Goal: Task Accomplishment & Management: Manage account settings

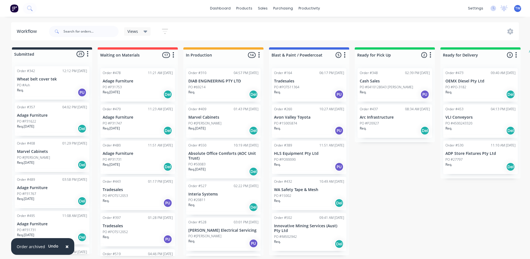
scroll to position [473, 0]
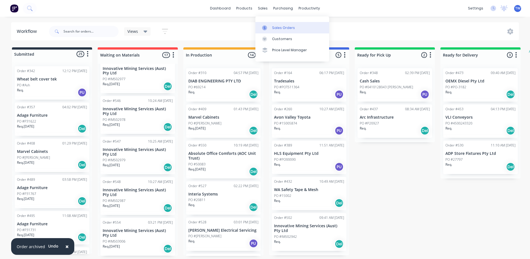
click at [285, 26] on div "Sales Orders" at bounding box center [283, 27] width 23 height 5
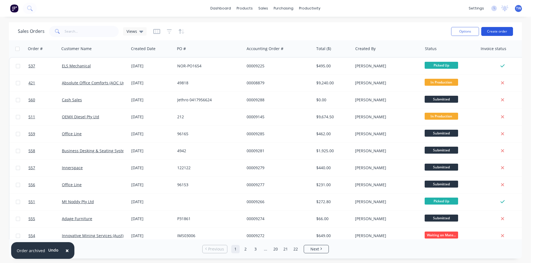
click at [496, 31] on button "Create order" at bounding box center [497, 31] width 32 height 9
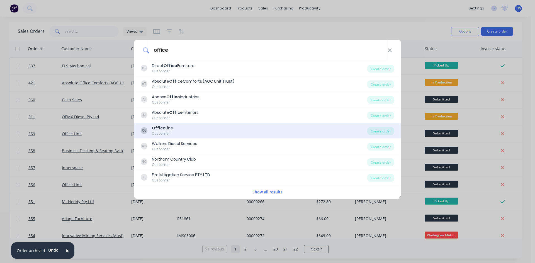
type input "office"
click at [179, 135] on div "OL Office Line Customer" at bounding box center [254, 130] width 226 height 11
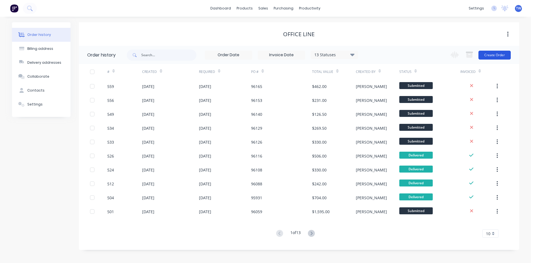
click at [498, 55] on button "Create Order" at bounding box center [494, 55] width 32 height 9
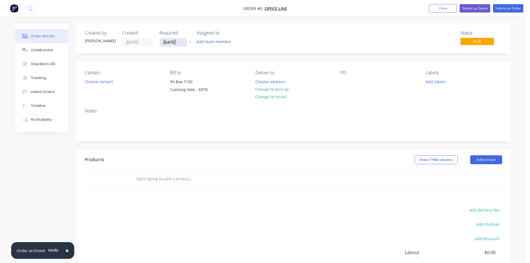
click at [175, 41] on input "[DATE]" at bounding box center [173, 42] width 27 height 8
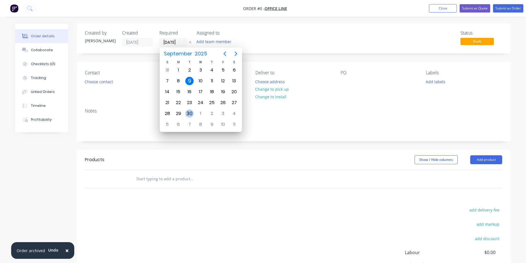
click at [189, 112] on div "30" at bounding box center [189, 113] width 8 height 8
type input "[DATE]"
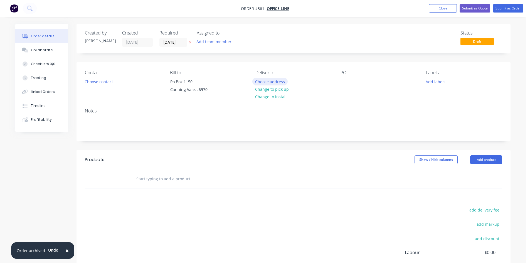
click at [266, 82] on button "Choose address" at bounding box center [271, 82] width 36 height 8
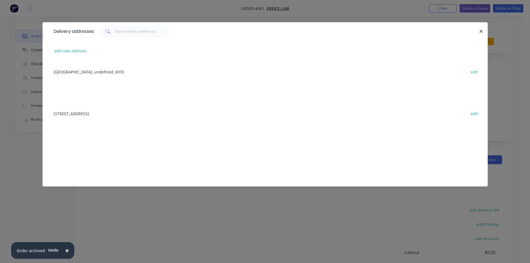
click at [145, 115] on div "[STREET_ADDRESS] edit" at bounding box center [265, 113] width 429 height 21
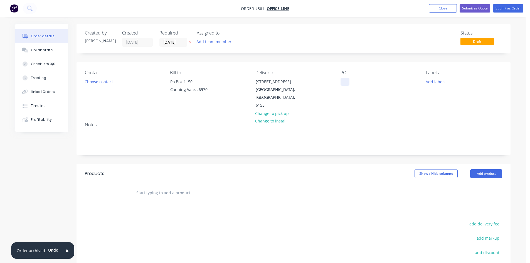
click at [344, 82] on div at bounding box center [345, 82] width 9 height 8
click at [485, 169] on button "Add product" at bounding box center [487, 173] width 32 height 9
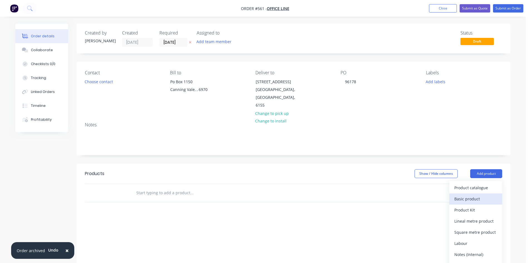
click at [461, 195] on div "Basic product" at bounding box center [476, 199] width 43 height 8
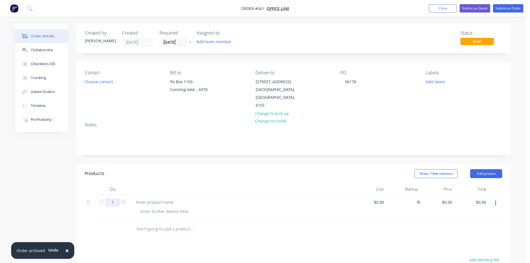
click at [112, 198] on input "1" at bounding box center [113, 202] width 14 height 8
type input "3"
click at [162, 198] on div at bounding box center [155, 202] width 46 height 8
paste div
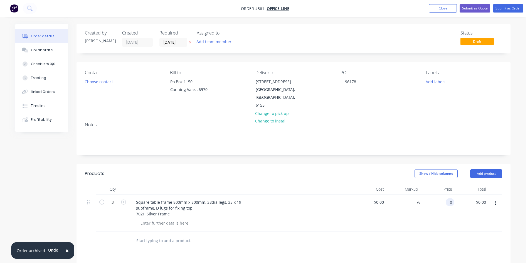
click at [450, 198] on input "0" at bounding box center [451, 202] width 6 height 8
type input "$115.00"
type input "$345.00"
click at [488, 169] on button "Add product" at bounding box center [487, 173] width 32 height 9
click at [481, 195] on div "Basic product" at bounding box center [476, 199] width 43 height 8
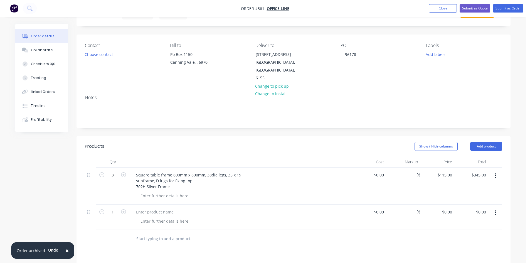
scroll to position [84, 0]
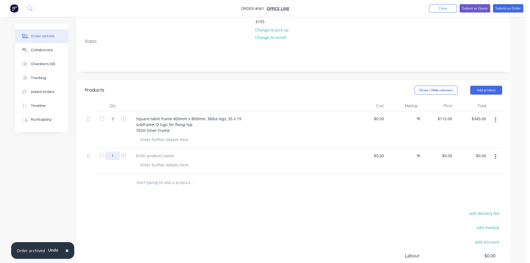
click at [119, 152] on input "1" at bounding box center [113, 156] width 14 height 8
type input "2"
click at [151, 152] on div at bounding box center [155, 156] width 46 height 8
paste div
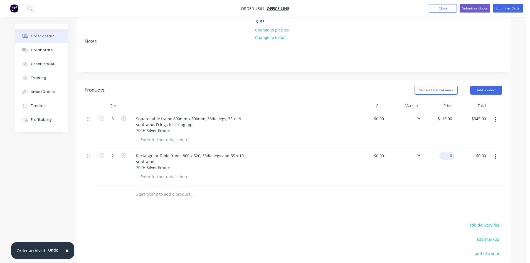
click at [445, 148] on div "0 $0.00" at bounding box center [437, 166] width 34 height 37
type input "$115.00"
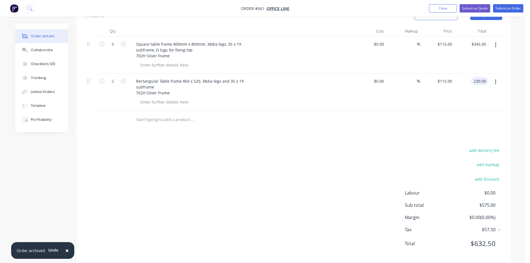
scroll to position [19, 0]
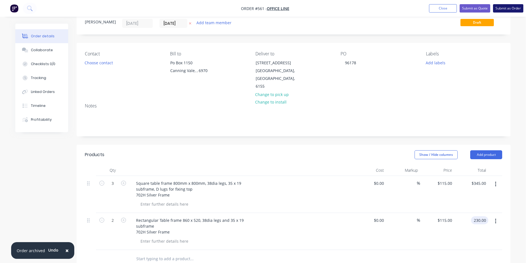
type input "$230.00"
click at [497, 7] on button "Submit as Order" at bounding box center [508, 8] width 30 height 8
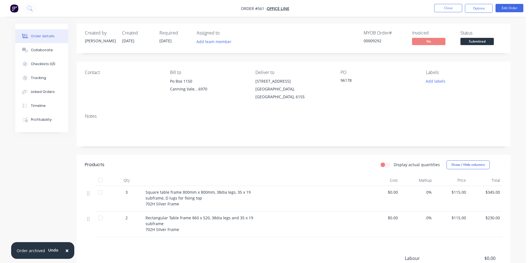
click at [481, 8] on button "Options" at bounding box center [479, 8] width 28 height 9
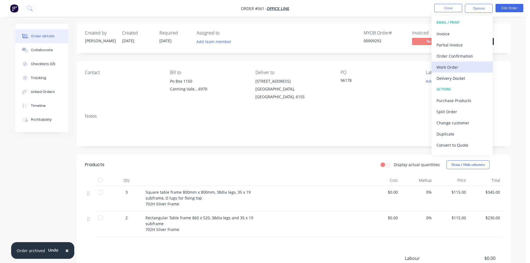
click at [456, 71] on div "Work Order" at bounding box center [462, 67] width 51 height 8
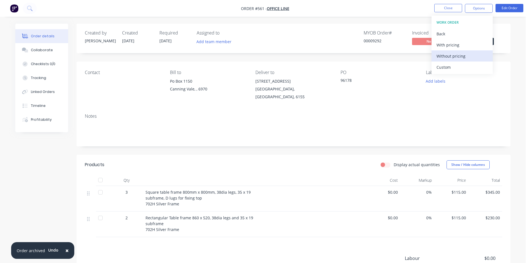
click at [456, 57] on div "Without pricing" at bounding box center [462, 56] width 51 height 8
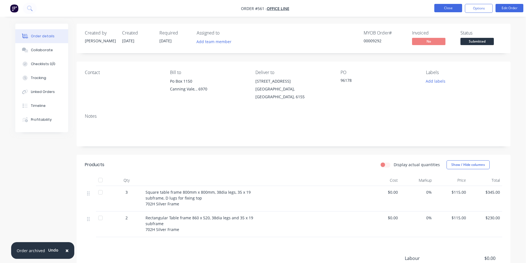
click at [449, 9] on button "Close" at bounding box center [449, 8] width 28 height 8
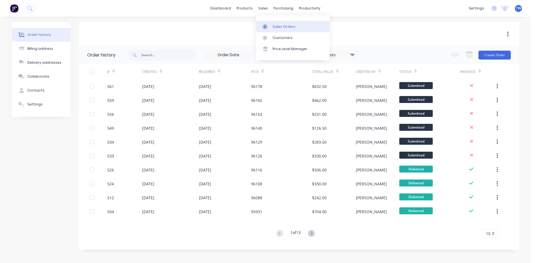
click at [278, 31] on link "Sales Orders" at bounding box center [293, 26] width 74 height 11
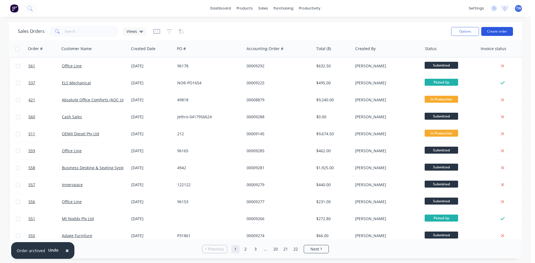
click at [491, 31] on button "Create order" at bounding box center [497, 31] width 32 height 9
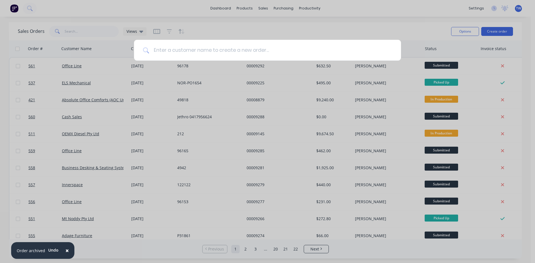
click at [264, 45] on input at bounding box center [270, 50] width 243 height 21
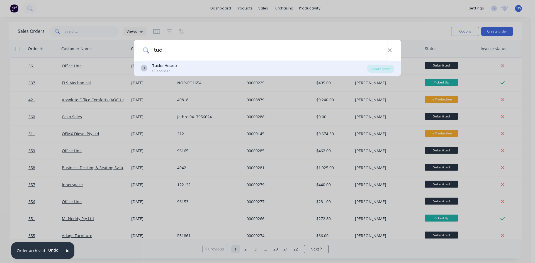
type input "tud"
click at [251, 66] on div "TH Tud or House Customer" at bounding box center [254, 68] width 226 height 11
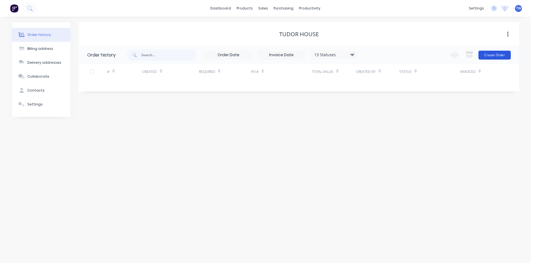
click at [498, 57] on button "Create Order" at bounding box center [494, 55] width 32 height 9
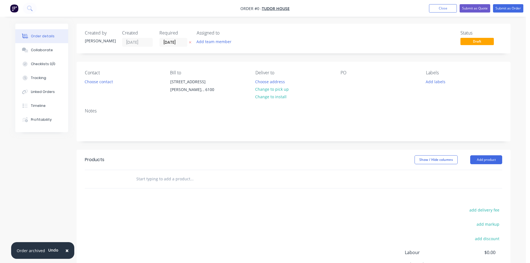
click at [188, 41] on button at bounding box center [190, 42] width 6 height 6
click at [266, 83] on button "Choose address" at bounding box center [271, 82] width 36 height 8
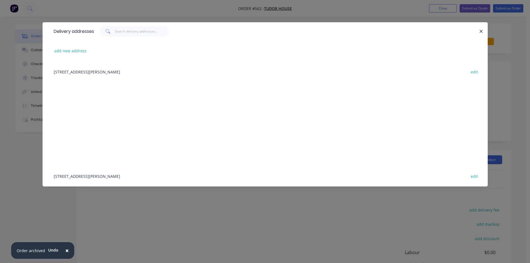
click at [94, 73] on div "[STREET_ADDRESS][PERSON_NAME] edit" at bounding box center [265, 71] width 429 height 21
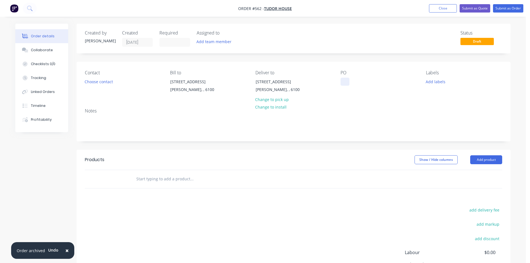
click at [342, 78] on div at bounding box center [345, 82] width 9 height 8
click at [477, 156] on button "Add product" at bounding box center [487, 159] width 32 height 9
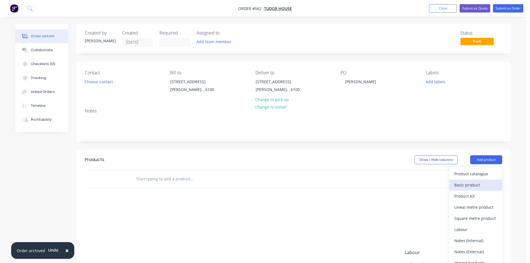
click at [484, 187] on div "Basic product" at bounding box center [476, 185] width 43 height 8
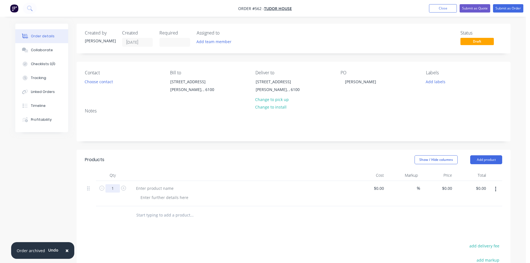
click at [114, 187] on input "1" at bounding box center [113, 188] width 14 height 8
type input "6"
click at [167, 192] on div at bounding box center [155, 188] width 46 height 8
click at [155, 186] on div at bounding box center [155, 188] width 46 height 8
click at [447, 190] on div "0 0" at bounding box center [450, 188] width 9 height 8
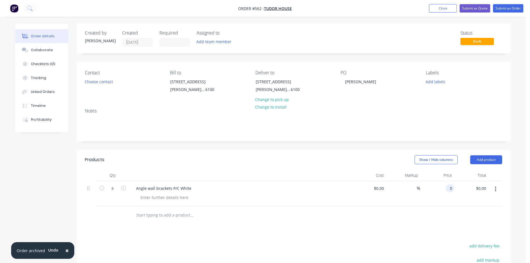
click at [449, 190] on input "0" at bounding box center [451, 188] width 6 height 8
type input "$75.00"
type input "$450.00"
click at [512, 7] on button "Submit as Order" at bounding box center [508, 8] width 30 height 8
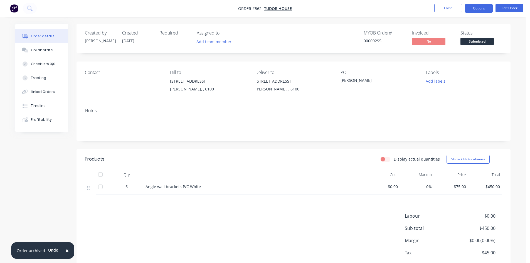
click at [473, 9] on button "Options" at bounding box center [479, 8] width 28 height 9
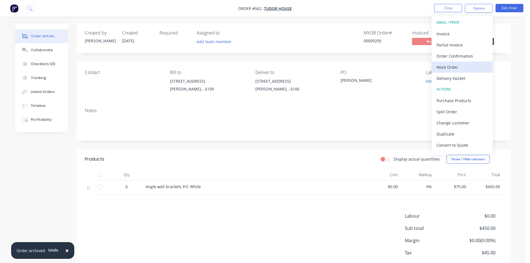
click at [455, 65] on div "Work Order" at bounding box center [462, 67] width 51 height 8
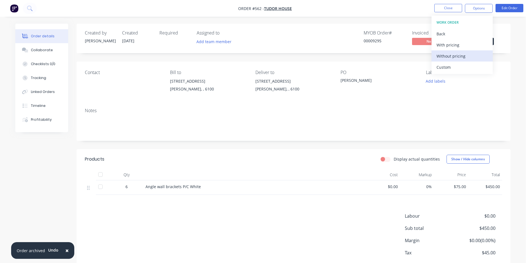
click at [454, 58] on div "Without pricing" at bounding box center [462, 56] width 51 height 8
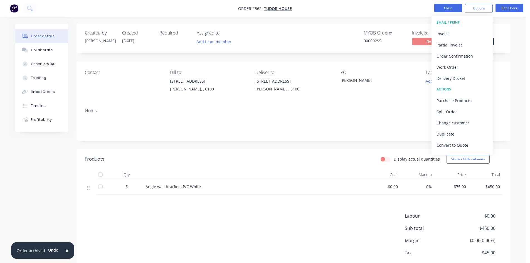
click at [450, 7] on button "Close" at bounding box center [449, 8] width 28 height 8
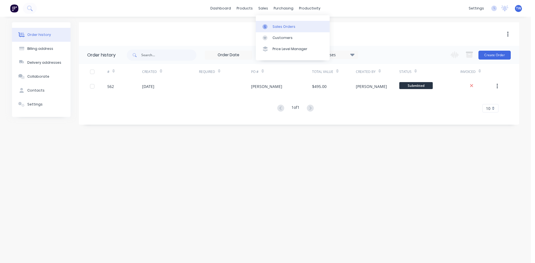
click at [276, 24] on div "Sales Orders" at bounding box center [283, 26] width 23 height 5
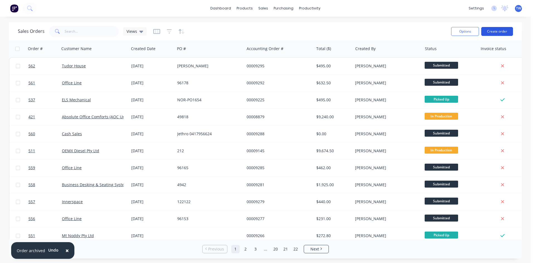
click at [501, 29] on button "Create order" at bounding box center [497, 31] width 32 height 9
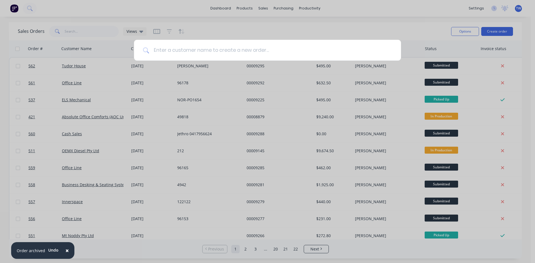
click at [305, 46] on input at bounding box center [270, 50] width 243 height 21
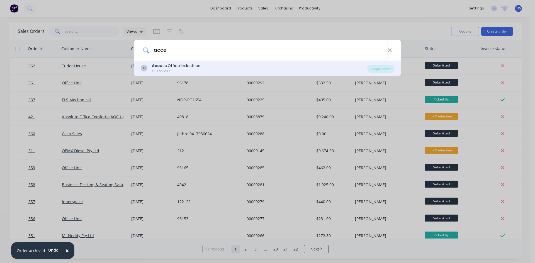
type input "acce"
click at [276, 74] on div "AI Acce ss Office Industries Customer Create order" at bounding box center [267, 69] width 267 height 16
click at [182, 70] on div "Customer" at bounding box center [176, 71] width 48 height 5
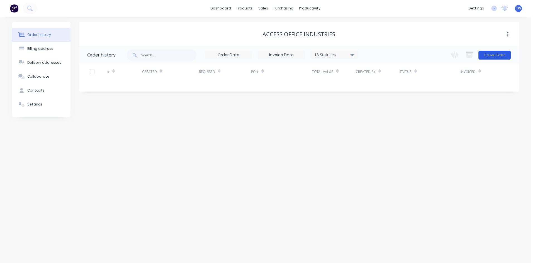
click at [497, 53] on button "Create Order" at bounding box center [494, 55] width 32 height 9
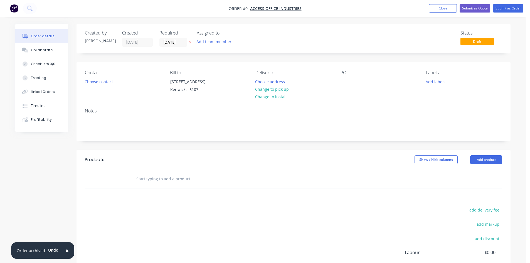
click at [190, 42] on icon at bounding box center [190, 42] width 3 height 3
click at [271, 81] on button "Choose address" at bounding box center [271, 82] width 36 height 8
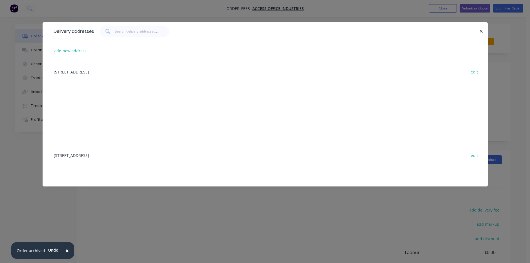
click at [119, 156] on div "[STREET_ADDRESS] edit" at bounding box center [265, 155] width 429 height 21
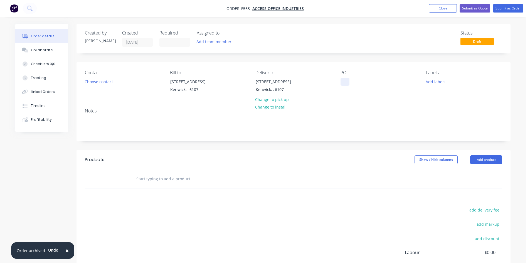
click at [342, 79] on div at bounding box center [345, 82] width 9 height 8
drag, startPoint x: 486, startPoint y: 157, endPoint x: 488, endPoint y: 165, distance: 8.0
click at [486, 157] on button "Add product" at bounding box center [487, 159] width 32 height 9
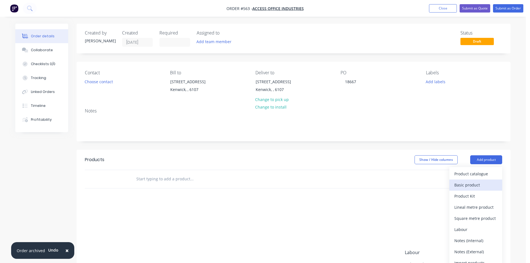
click at [477, 184] on div "Basic product" at bounding box center [476, 185] width 43 height 8
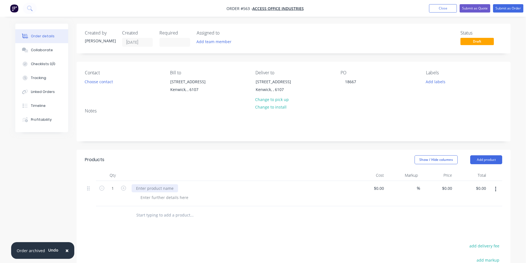
click at [150, 189] on div at bounding box center [155, 188] width 46 height 8
paste div
click at [445, 188] on div "0 $0.00" at bounding box center [437, 196] width 34 height 31
type input "$370.00"
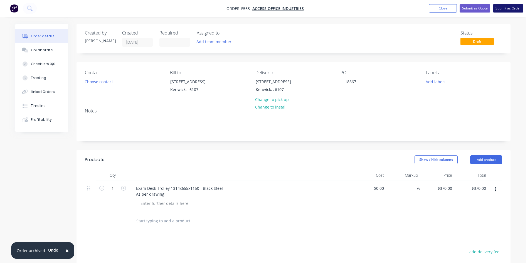
click at [508, 9] on button "Submit as Order" at bounding box center [508, 8] width 30 height 8
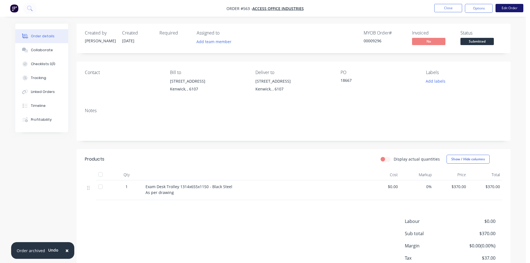
click at [510, 8] on button "Edit Order" at bounding box center [510, 8] width 28 height 8
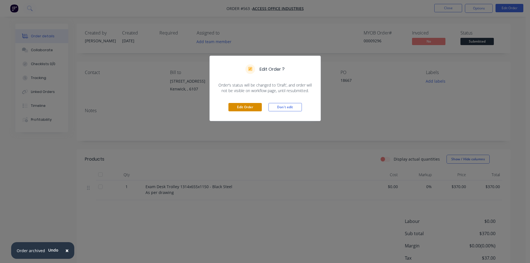
click at [253, 109] on button "Edit Order" at bounding box center [245, 107] width 33 height 8
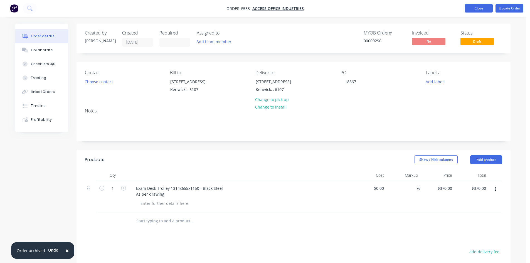
click at [478, 7] on button "Close" at bounding box center [479, 8] width 28 height 8
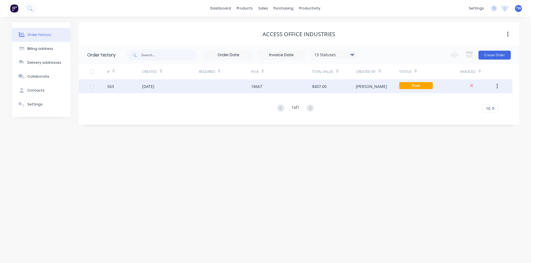
click at [352, 90] on div "$407.00" at bounding box center [333, 86] width 43 height 14
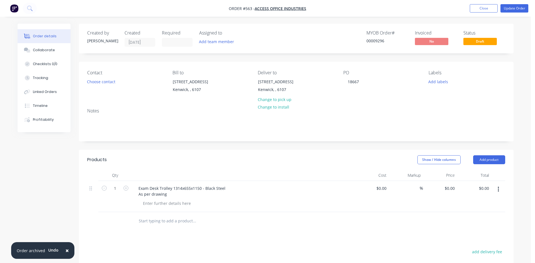
type input "$370.00"
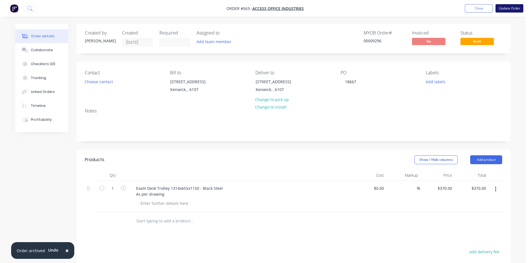
click at [505, 7] on button "Update Order" at bounding box center [510, 8] width 28 height 8
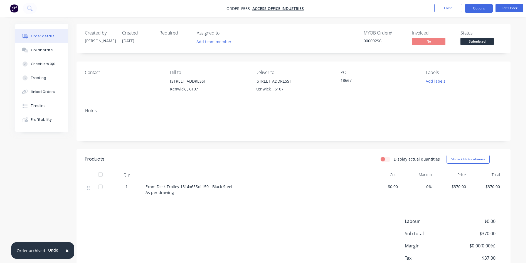
click at [474, 7] on button "Options" at bounding box center [479, 8] width 28 height 9
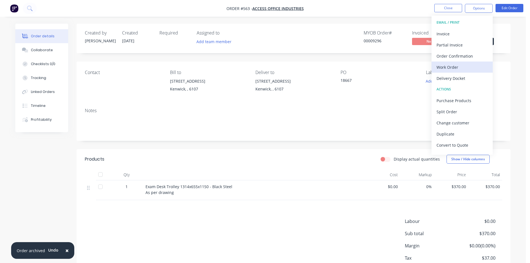
click at [453, 68] on div "Work Order" at bounding box center [462, 67] width 51 height 8
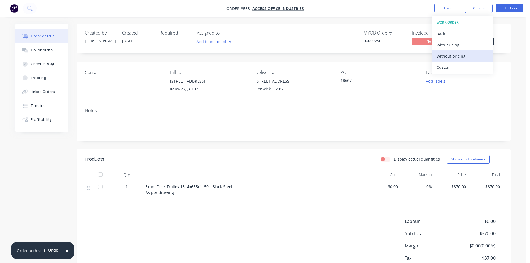
click at [454, 57] on div "Without pricing" at bounding box center [462, 56] width 51 height 8
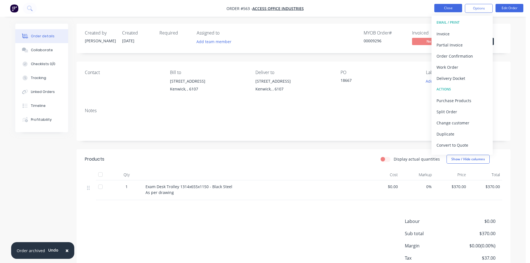
click at [445, 6] on button "Close" at bounding box center [449, 8] width 28 height 8
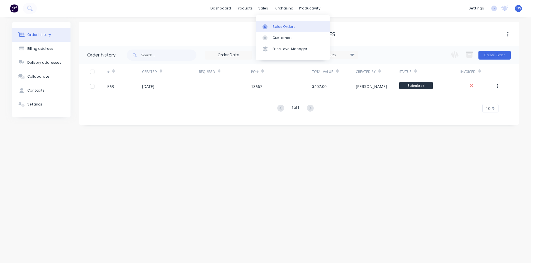
click at [277, 26] on div "Sales Orders" at bounding box center [283, 26] width 23 height 5
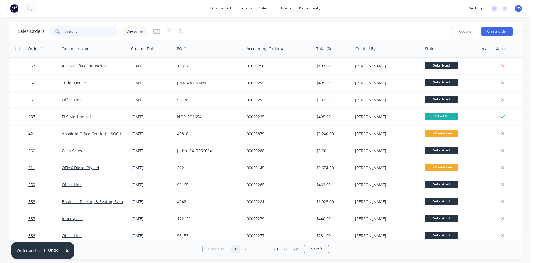
click at [65, 31] on input "text" at bounding box center [92, 31] width 54 height 11
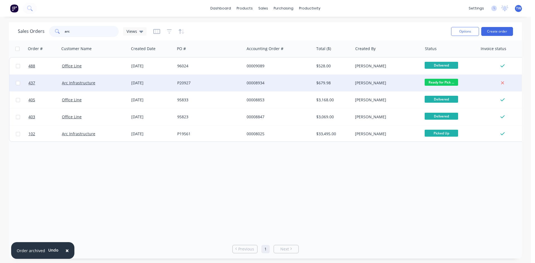
type input "arc"
click at [392, 85] on div "[PERSON_NAME]" at bounding box center [386, 83] width 62 height 6
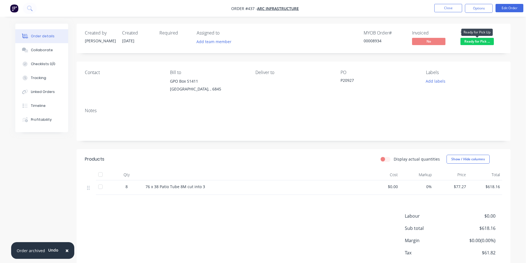
click at [481, 42] on span "Ready for Pick ..." at bounding box center [477, 41] width 33 height 7
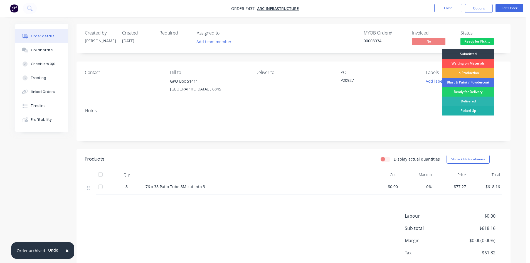
click at [480, 112] on div "Picked Up" at bounding box center [469, 110] width 52 height 9
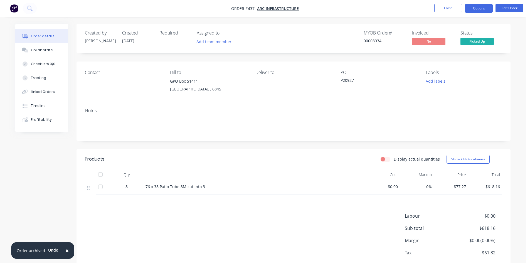
click at [477, 9] on button "Options" at bounding box center [479, 8] width 28 height 9
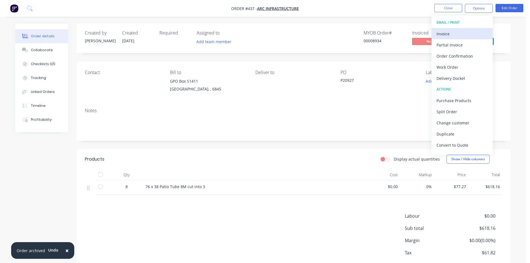
click at [454, 34] on div "Invoice" at bounding box center [462, 34] width 51 height 8
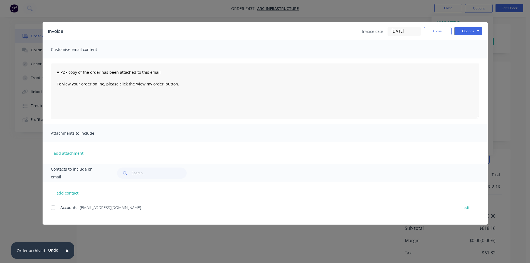
click at [52, 207] on div at bounding box center [53, 207] width 11 height 11
click at [464, 31] on button "Options" at bounding box center [469, 31] width 28 height 8
click at [473, 58] on button "Email" at bounding box center [473, 59] width 36 height 9
click at [439, 28] on button "Close" at bounding box center [438, 31] width 28 height 8
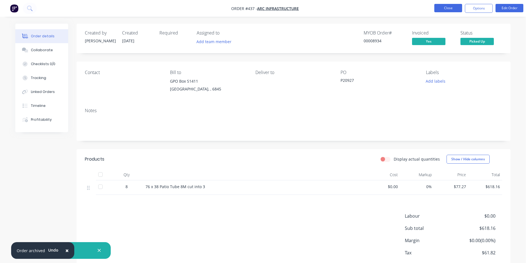
click at [446, 9] on button "Close" at bounding box center [449, 8] width 28 height 8
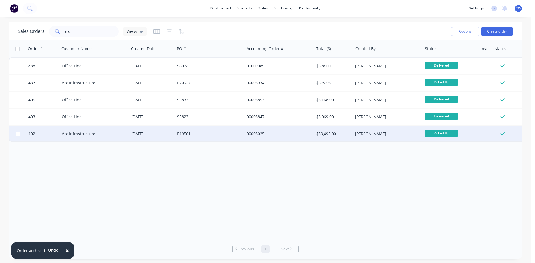
click at [362, 138] on div "[PERSON_NAME]" at bounding box center [386, 134] width 69 height 17
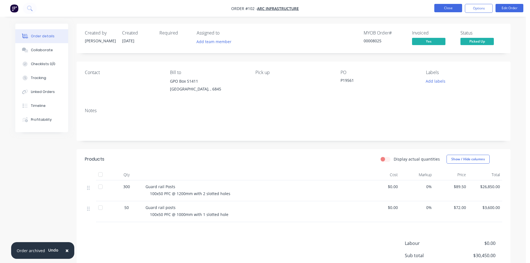
click at [458, 8] on button "Close" at bounding box center [449, 8] width 28 height 8
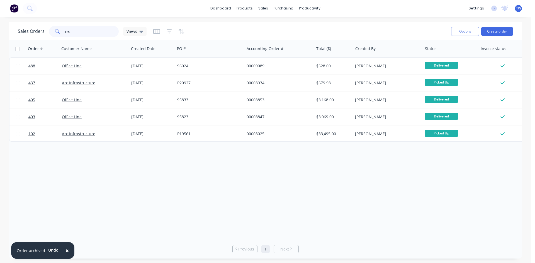
click at [101, 30] on input "arc" at bounding box center [92, 31] width 54 height 11
type input "a"
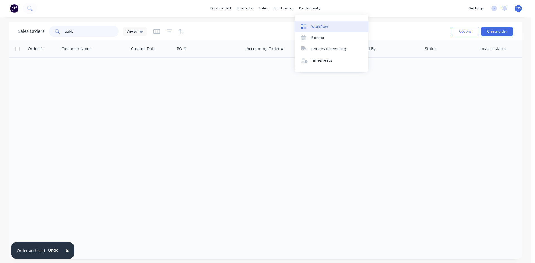
type input "qubic"
click at [319, 25] on div "Workflow" at bounding box center [319, 26] width 17 height 5
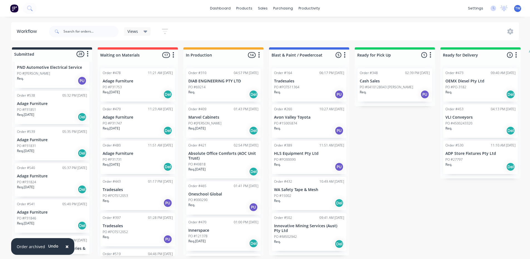
scroll to position [362, 0]
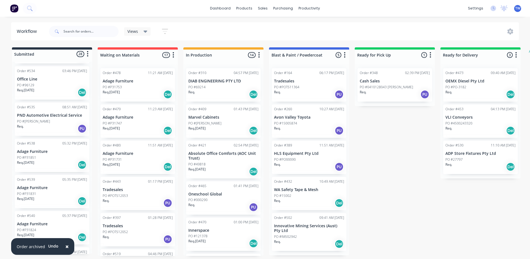
click at [36, 148] on div "Order #538 05:32 PM [DATE] Adage Furniture PO #P31851 Req. [DATE] Del" at bounding box center [52, 155] width 75 height 33
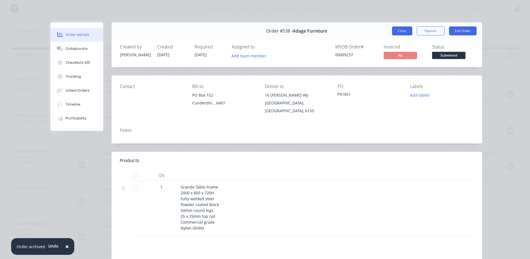
click at [402, 30] on button "Close" at bounding box center [402, 30] width 20 height 9
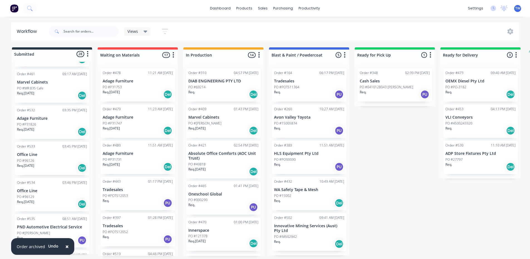
scroll to position [223, 0]
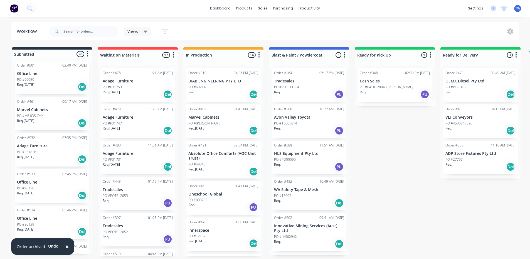
click at [42, 141] on div "Order #532 03:35 PM [DATE] Adage Furniture PO #P31826 Req. [DATE] Del" at bounding box center [52, 149] width 75 height 33
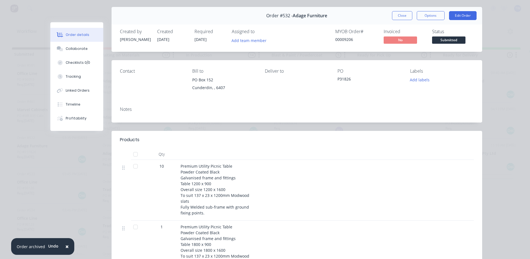
scroll to position [28, 0]
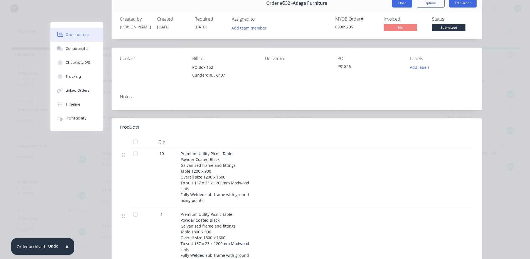
click at [400, 4] on button "Close" at bounding box center [402, 3] width 20 height 9
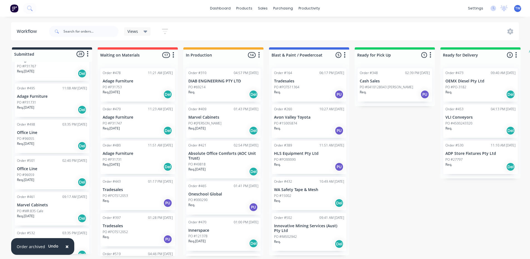
scroll to position [111, 0]
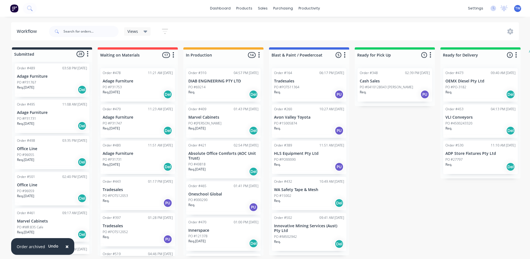
click at [35, 111] on p "Adage Furniture" at bounding box center [52, 112] width 70 height 5
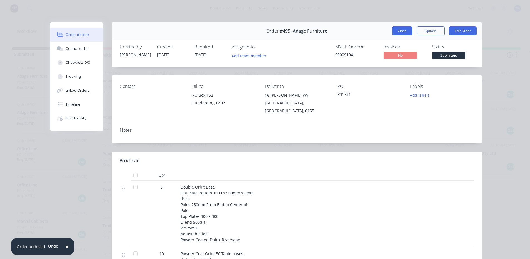
click at [398, 33] on button "Close" at bounding box center [402, 30] width 20 height 9
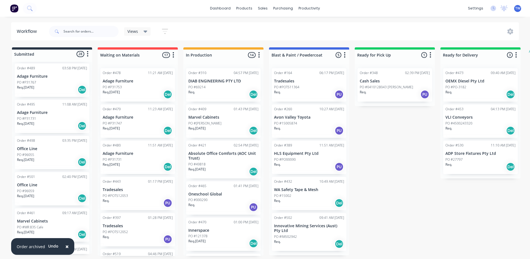
click at [52, 80] on div "PO #P31767" at bounding box center [52, 82] width 70 height 5
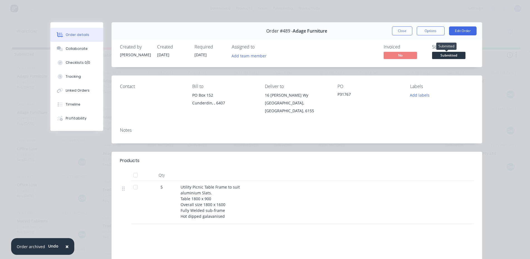
click at [438, 56] on span "Submitted" at bounding box center [448, 55] width 33 height 7
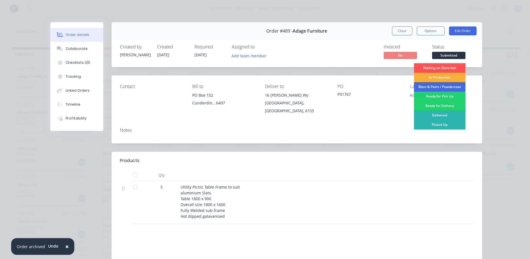
click at [431, 86] on div "Blast & Paint / Powdercoat" at bounding box center [440, 86] width 52 height 9
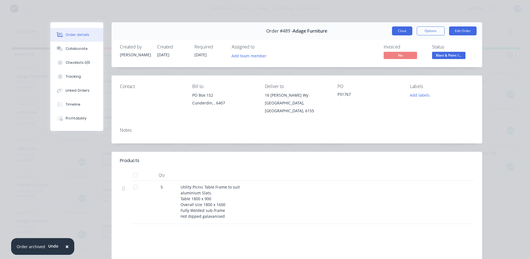
click at [401, 32] on button "Close" at bounding box center [402, 30] width 20 height 9
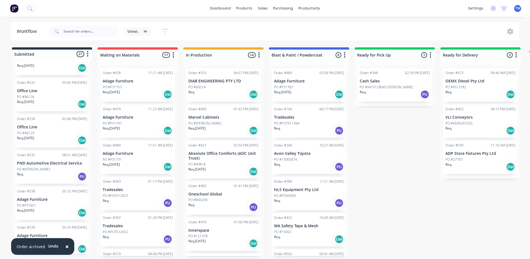
scroll to position [278, 0]
click at [33, 171] on div "Req. PU" at bounding box center [52, 175] width 70 height 9
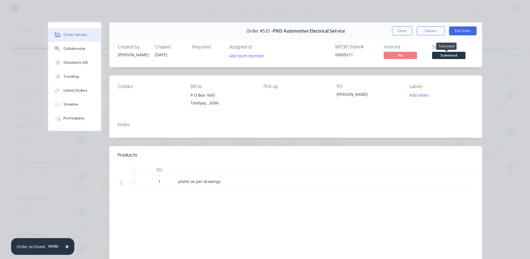
click at [444, 53] on span "Submitted" at bounding box center [448, 55] width 33 height 7
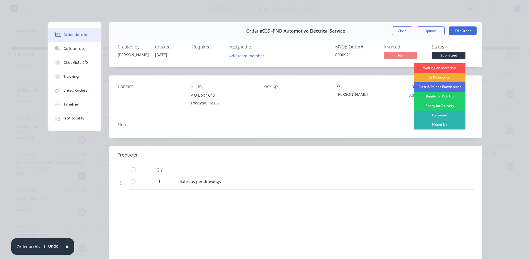
click at [450, 75] on div "In Production" at bounding box center [440, 77] width 52 height 9
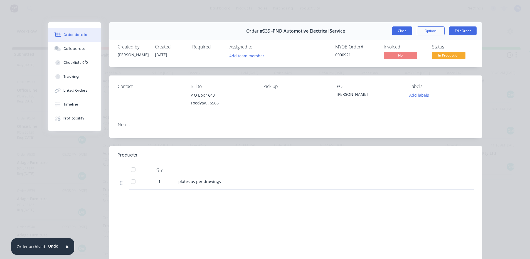
click at [398, 31] on button "Close" at bounding box center [402, 30] width 20 height 9
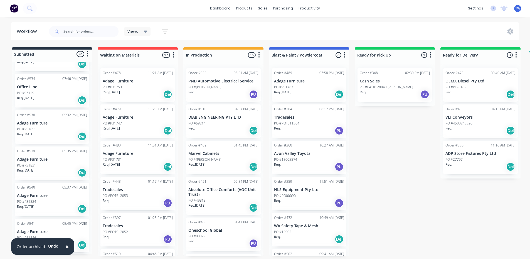
scroll to position [390, 0]
click at [47, 197] on p "Department of Primary Industries & Regional Devel" at bounding box center [52, 198] width 70 height 9
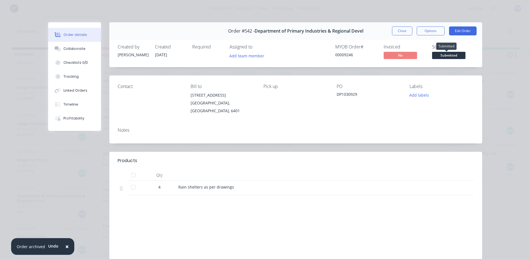
click at [453, 54] on span "Submitted" at bounding box center [448, 55] width 33 height 7
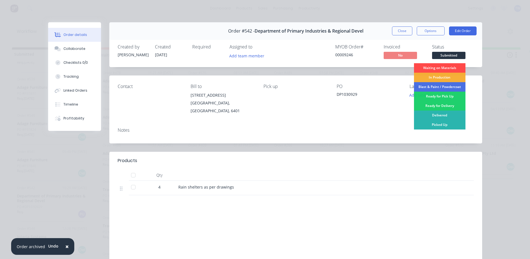
click at [449, 69] on div "Waiting on Materials" at bounding box center [440, 67] width 52 height 9
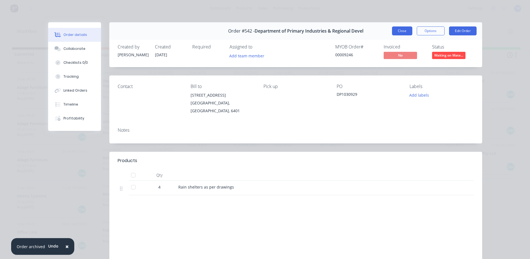
click at [408, 33] on button "Close" at bounding box center [402, 30] width 20 height 9
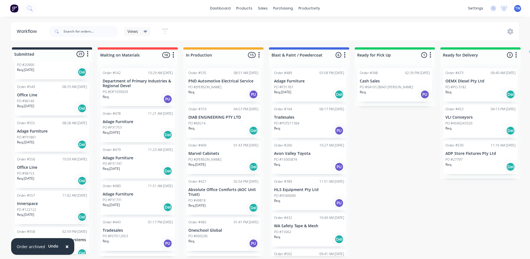
scroll to position [557, 0]
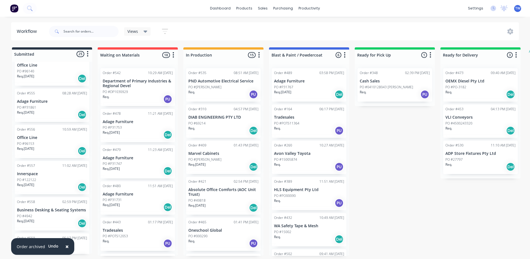
click at [30, 181] on p "PO #122122" at bounding box center [26, 179] width 19 height 5
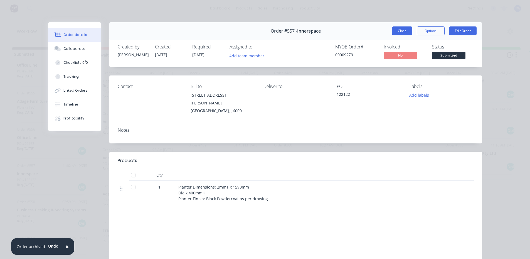
click at [407, 31] on button "Close" at bounding box center [402, 30] width 20 height 9
